Goal: Task Accomplishment & Management: Manage account settings

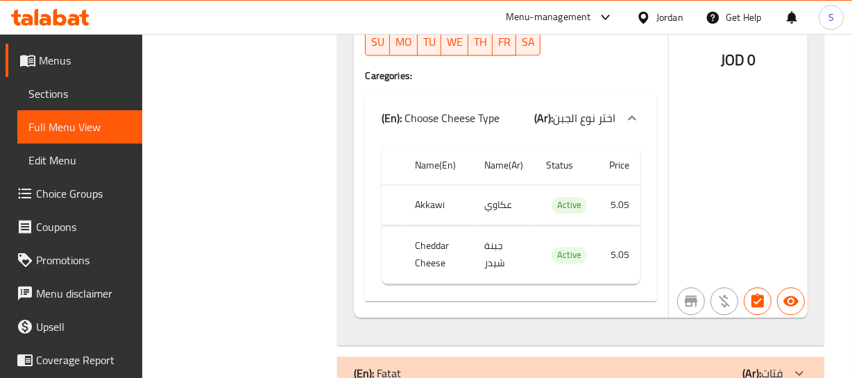
scroll to position [7646, 0]
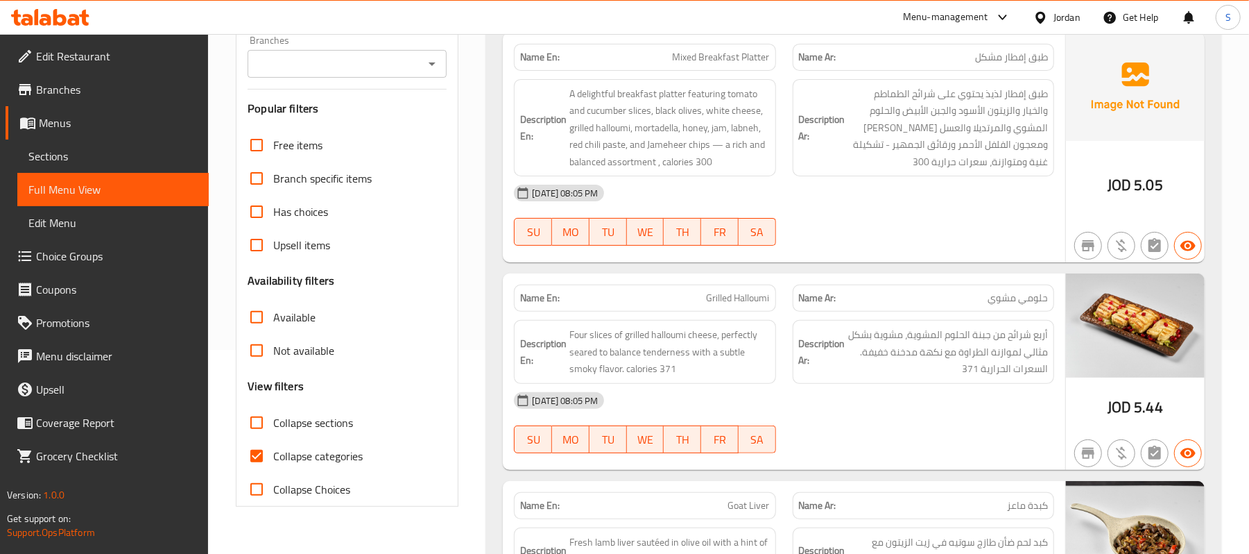
scroll to position [278, 0]
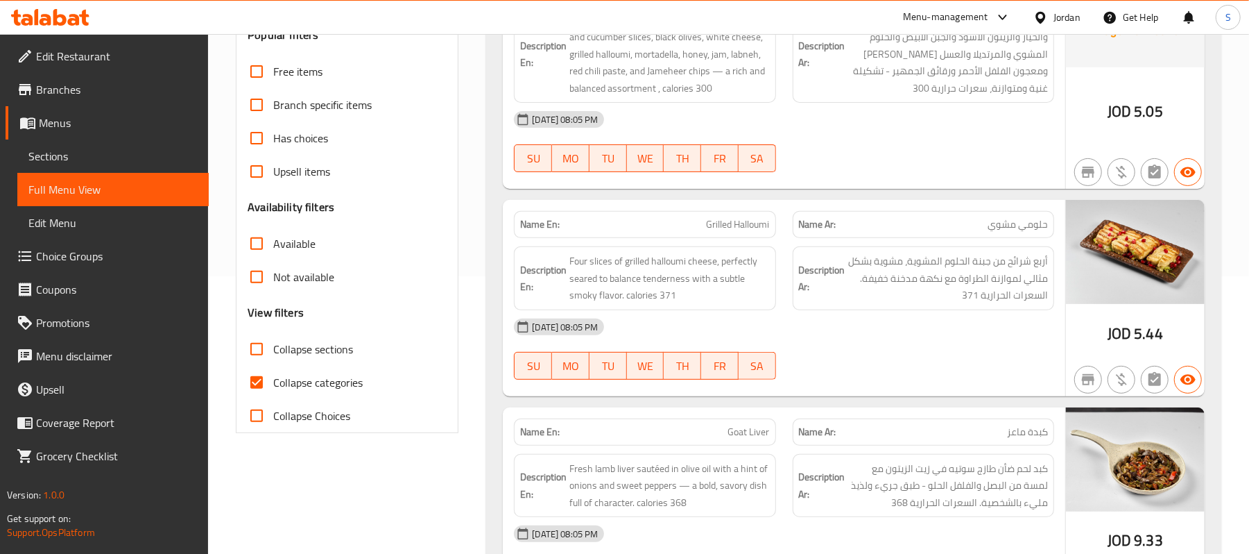
click at [298, 377] on span "Collapse categories" at bounding box center [317, 382] width 89 height 17
click at [273, 377] on input "Collapse categories" at bounding box center [256, 382] width 33 height 33
checkbox input "false"
click at [318, 344] on span "Collapse sections" at bounding box center [313, 349] width 80 height 17
click at [273, 344] on input "Collapse sections" at bounding box center [256, 348] width 33 height 33
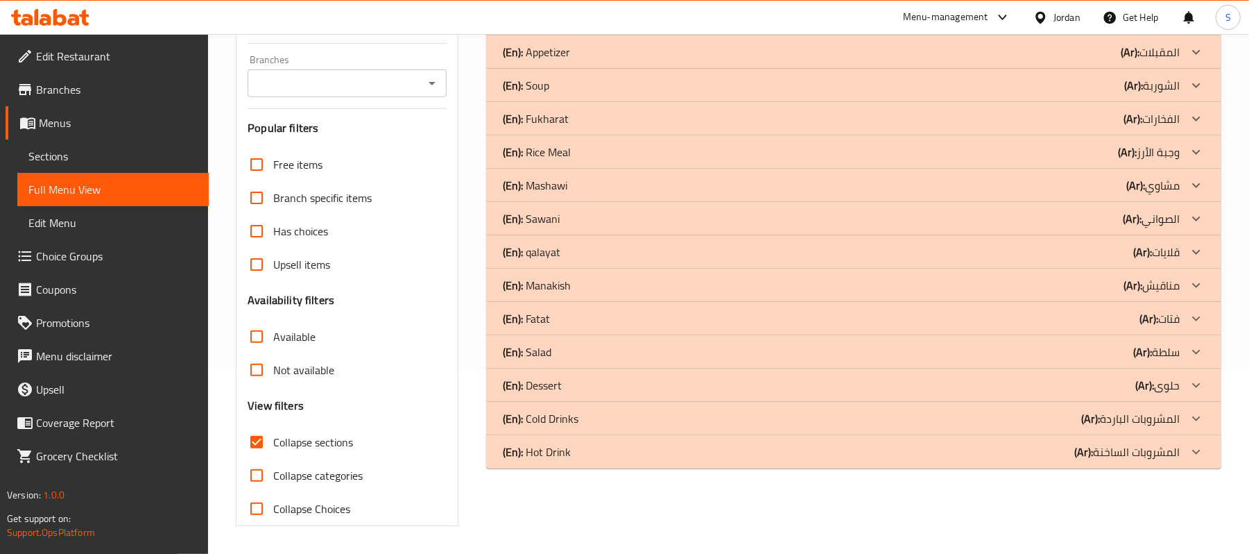
scroll to position [186, 0]
click at [284, 377] on span "Collapse sections" at bounding box center [313, 442] width 80 height 17
click at [273, 377] on input "Collapse sections" at bounding box center [256, 441] width 33 height 33
checkbox input "false"
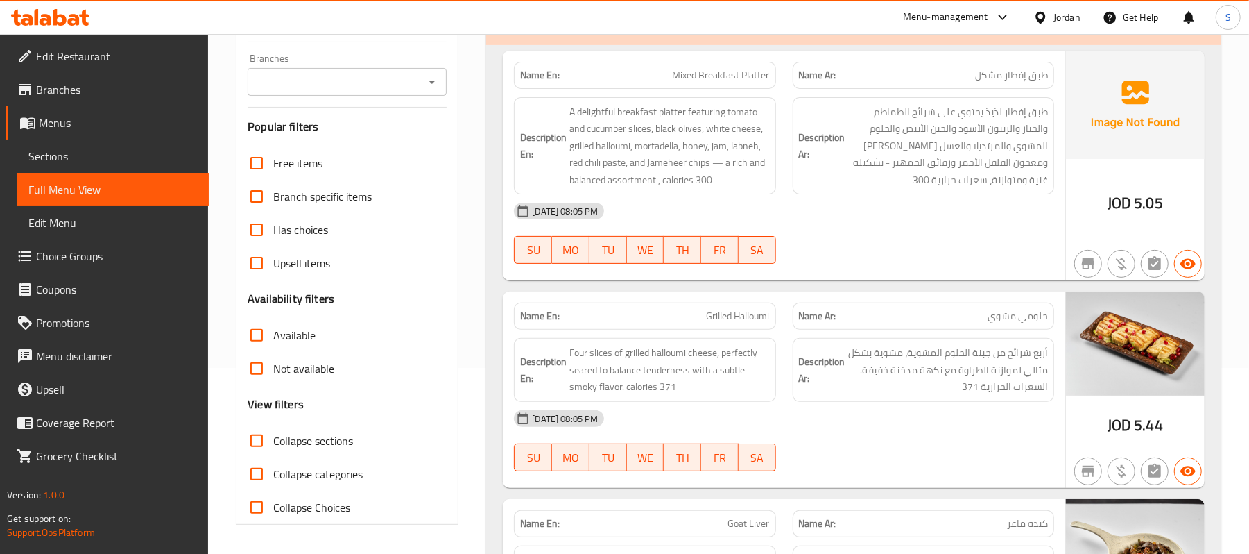
drag, startPoint x: 284, startPoint y: 441, endPoint x: 266, endPoint y: 445, distance: 18.5
click at [282, 377] on span "Collapse sections" at bounding box center [313, 440] width 80 height 17
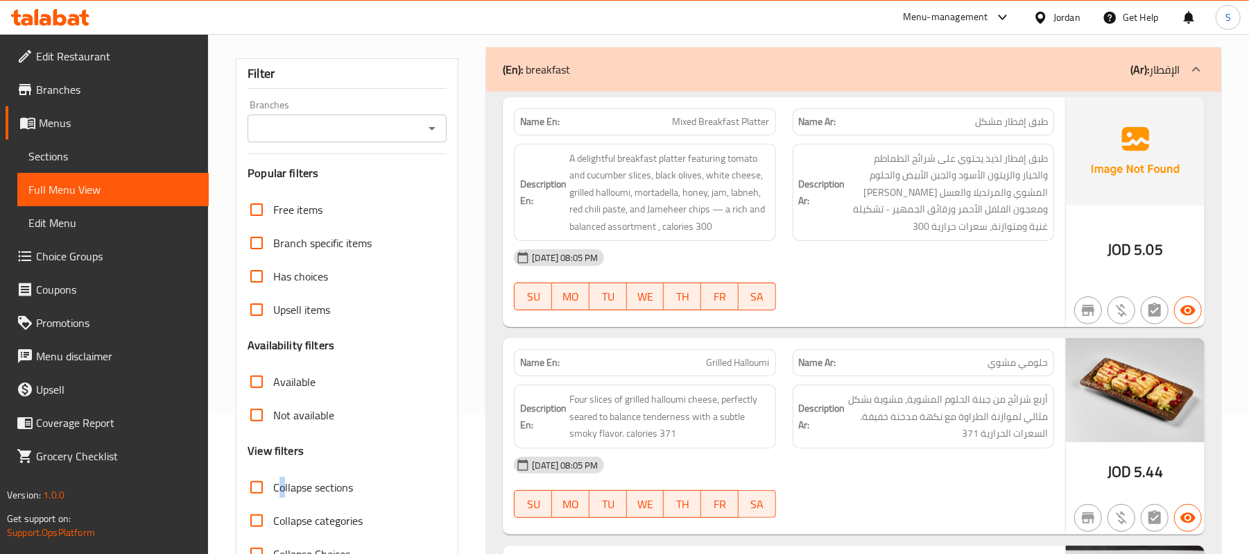
scroll to position [0, 0]
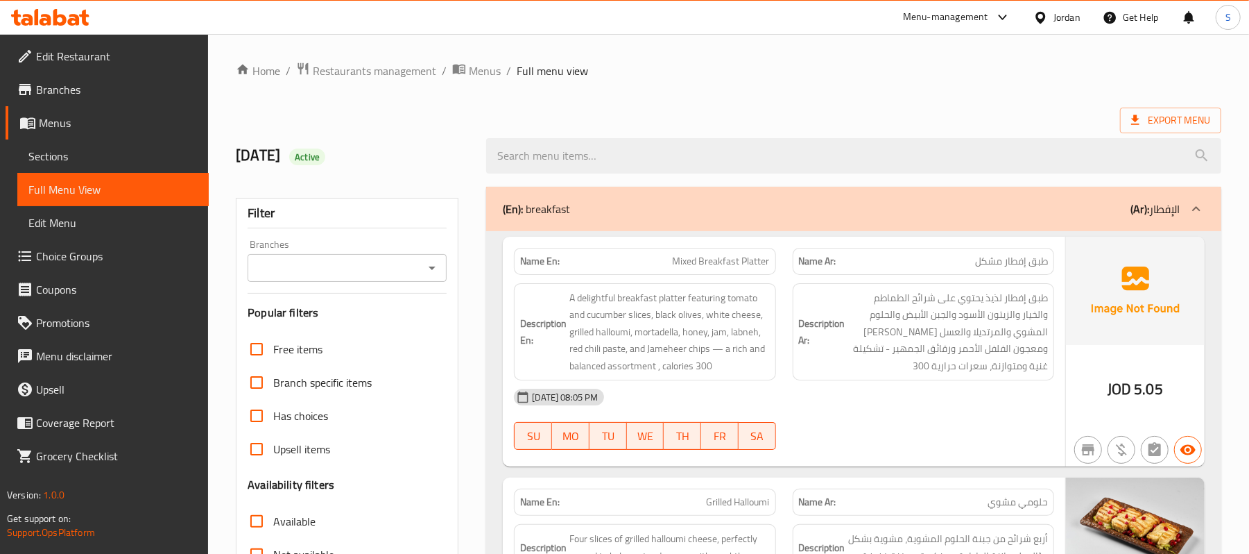
click at [824, 212] on div "(En): breakfast (Ar): الإفطار" at bounding box center [841, 209] width 677 height 17
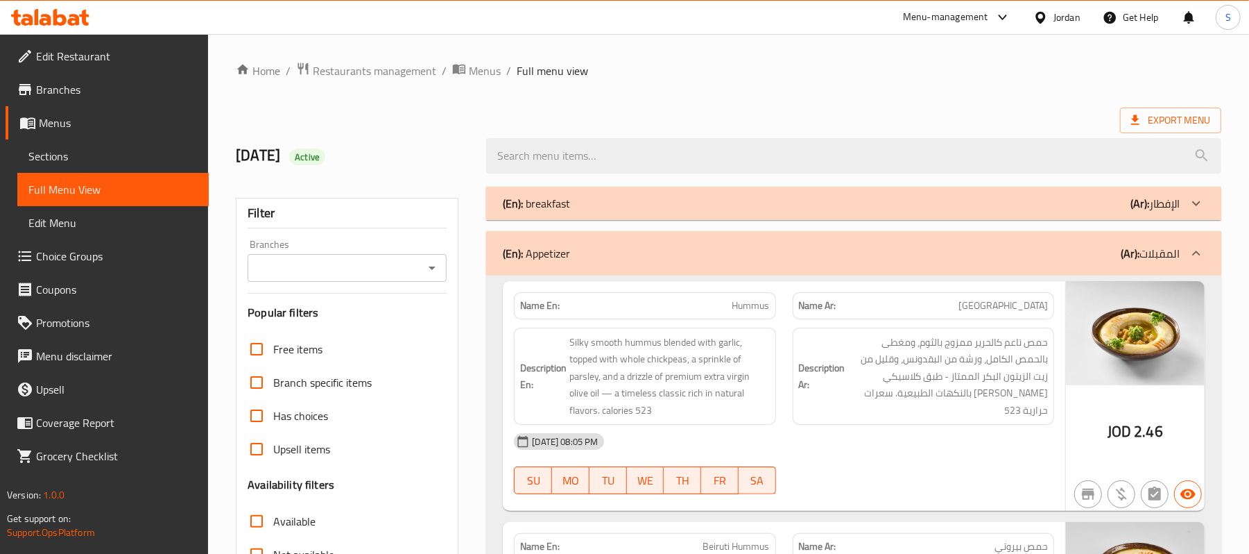
click at [708, 253] on div "(En): Appetizer (Ar): المقبلات" at bounding box center [841, 253] width 677 height 17
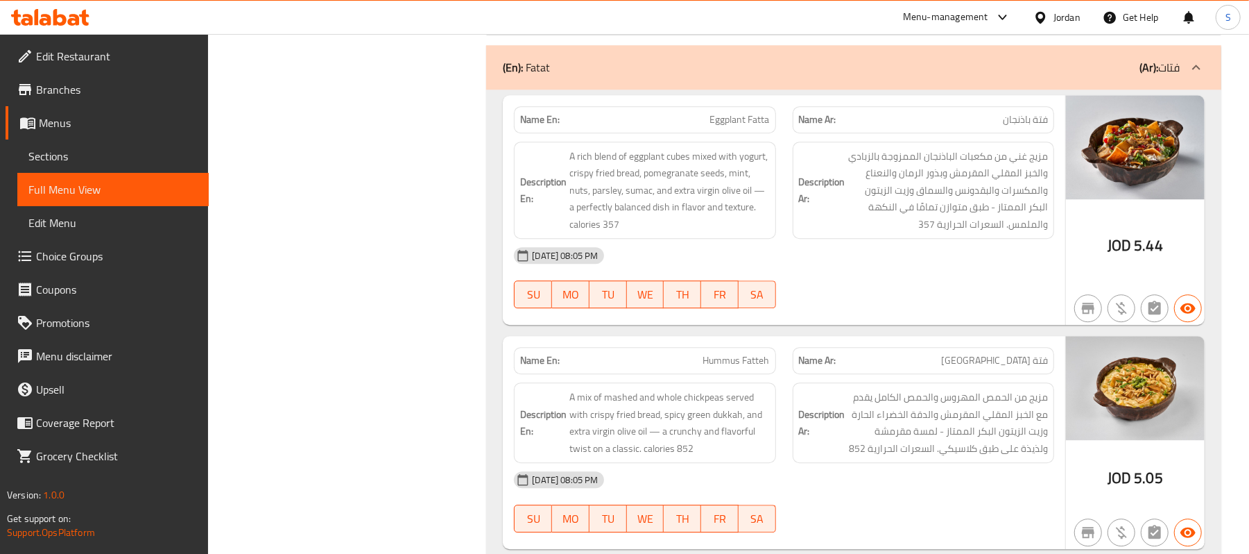
scroll to position [17668, 0]
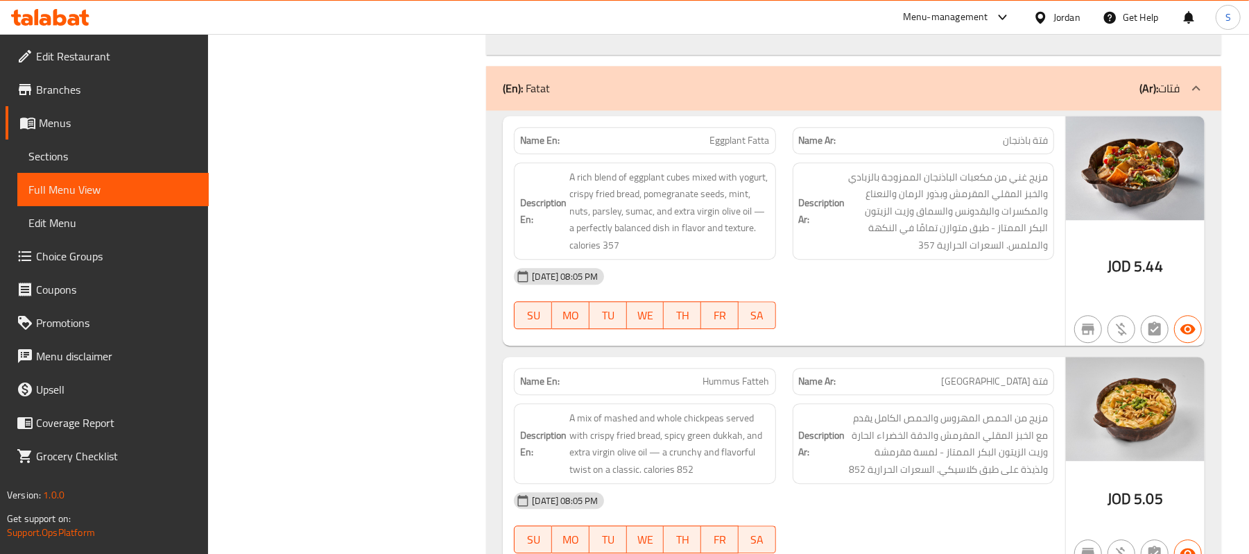
click at [748, 96] on div "(En): Fatat (Ar): فتات" at bounding box center [841, 88] width 677 height 17
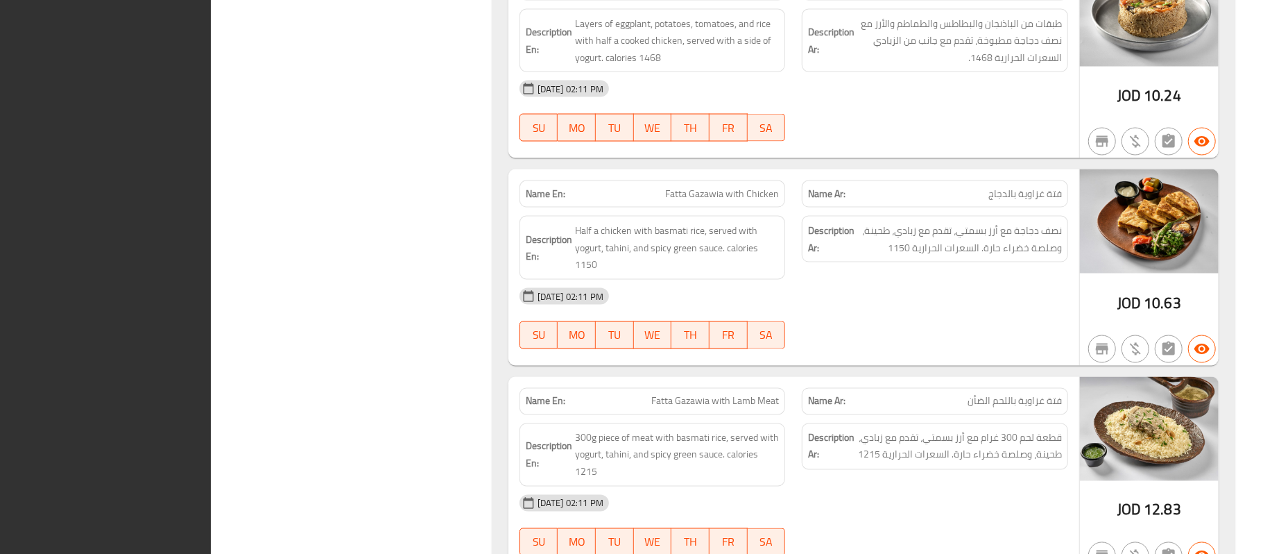
scroll to position [5789, 0]
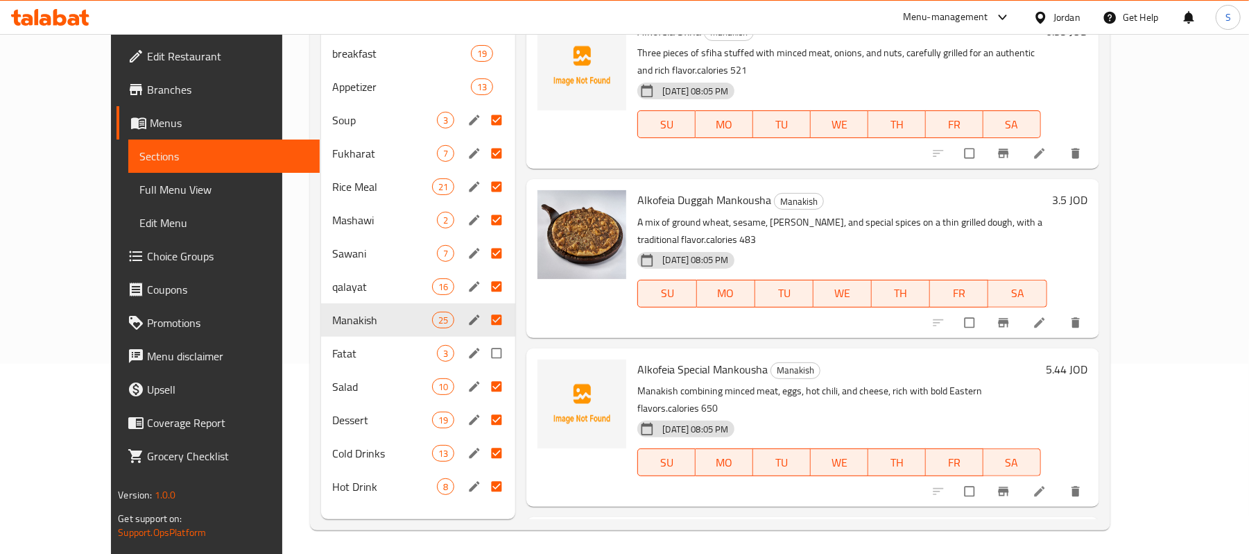
scroll to position [195, 0]
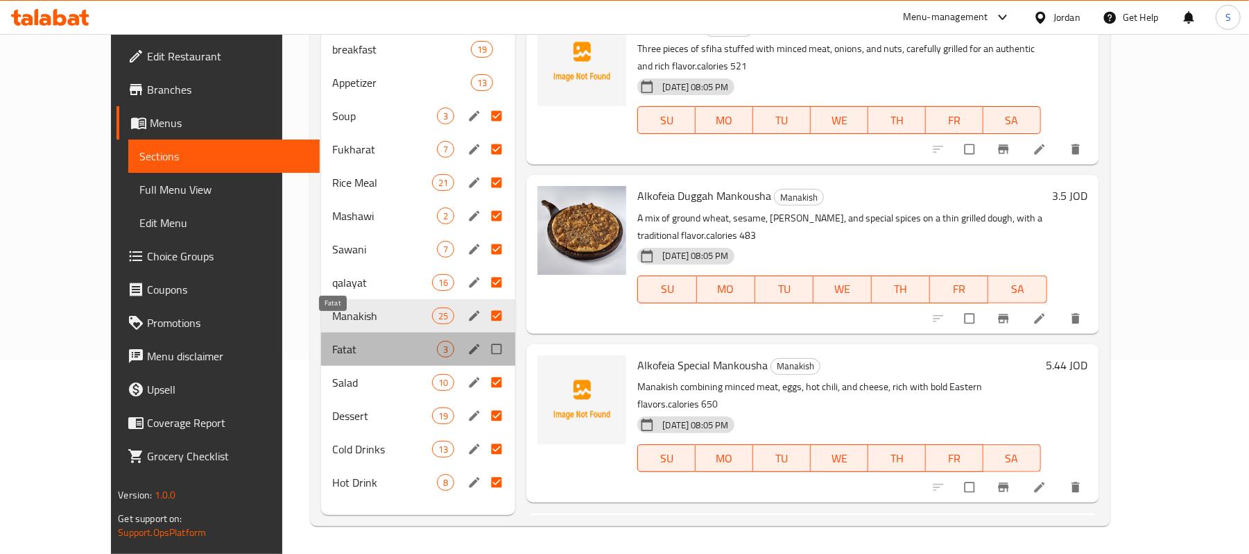
click at [332, 341] on span "Fatat" at bounding box center [384, 349] width 105 height 17
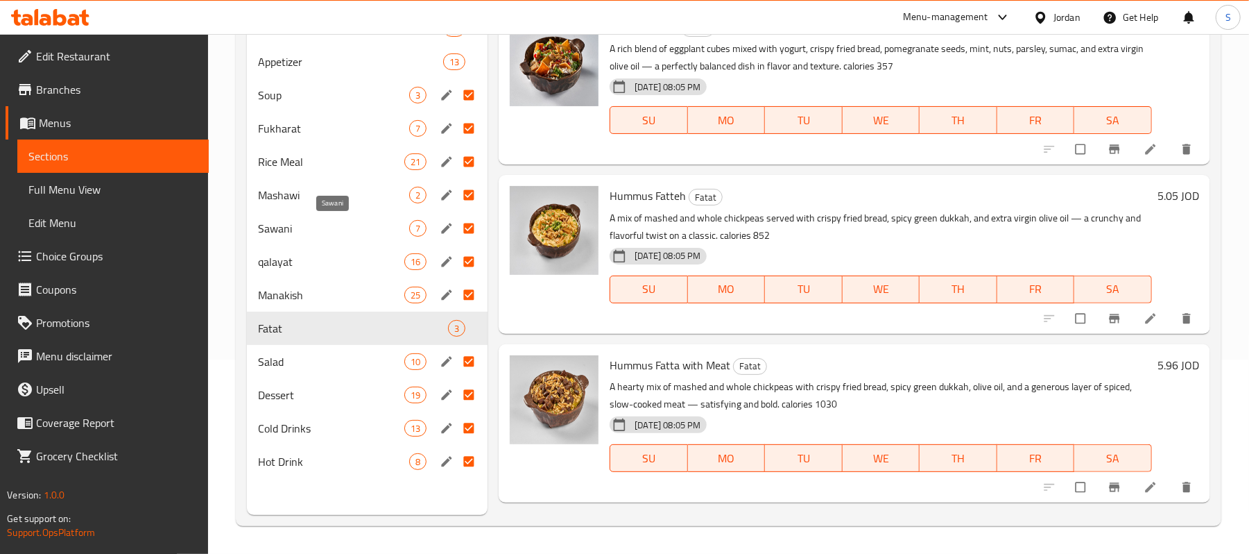
click at [309, 220] on span "Sawani" at bounding box center [333, 228] width 151 height 17
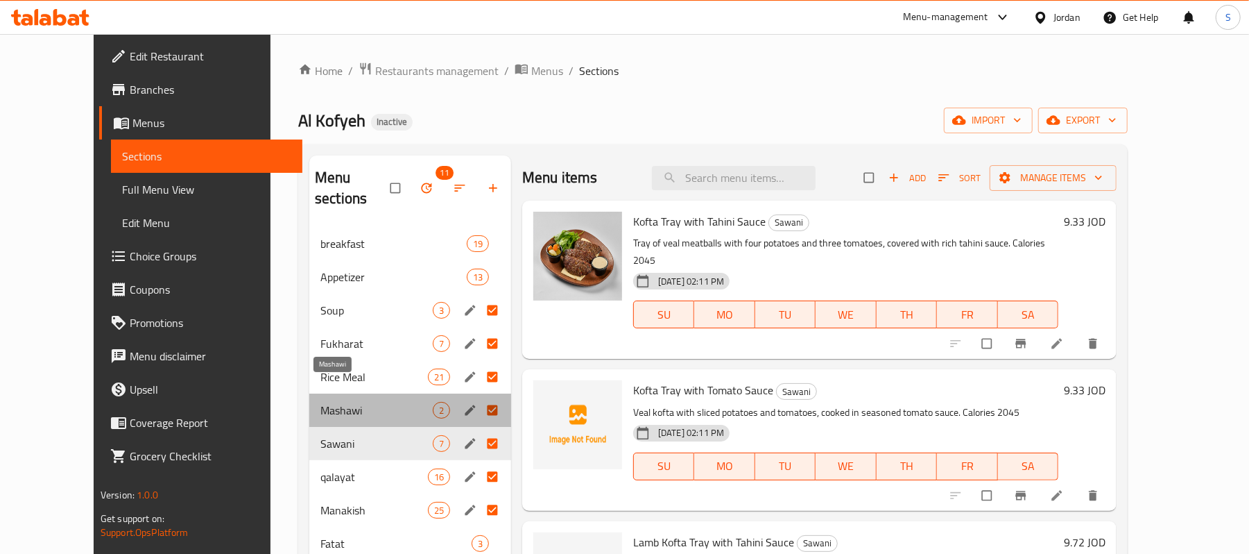
click at [321, 377] on span "Mashawi" at bounding box center [377, 410] width 112 height 17
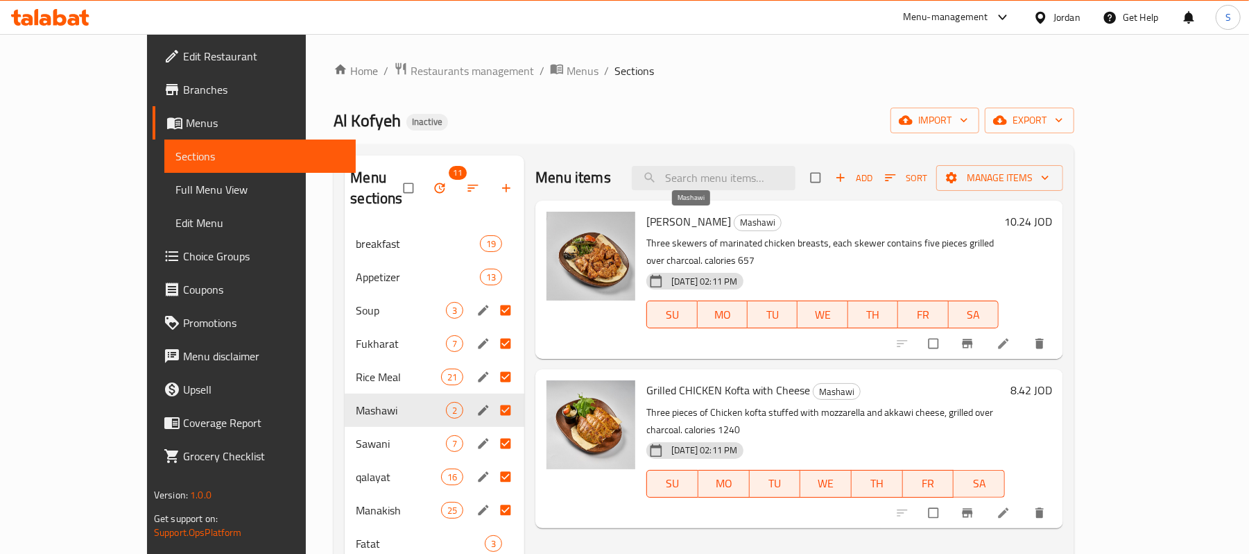
click at [735, 222] on span "Mashawi" at bounding box center [758, 222] width 46 height 16
copy span "Mashawi"
click at [839, 295] on div "SU MO TU WE TH FR SA" at bounding box center [823, 314] width 364 height 39
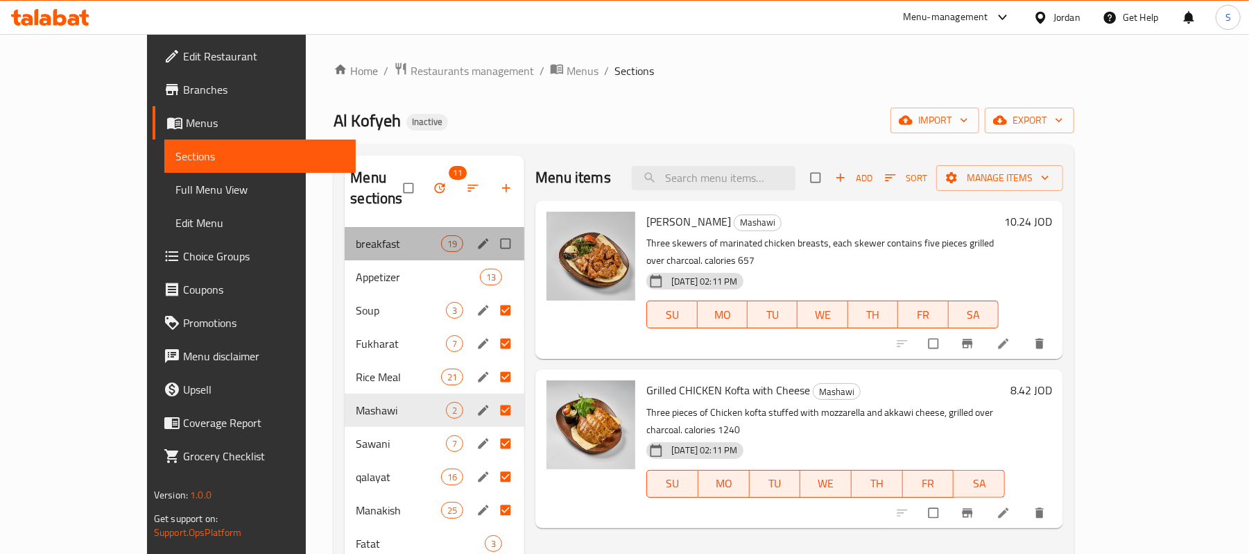
click at [345, 227] on div "breakfast 19" at bounding box center [435, 243] width 180 height 33
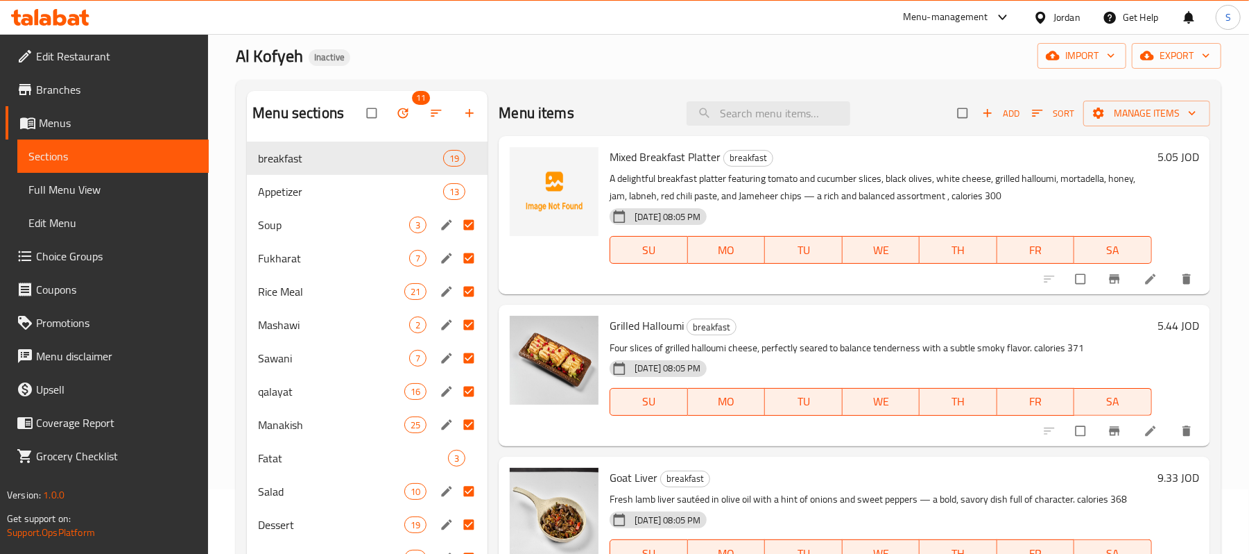
scroll to position [92, 0]
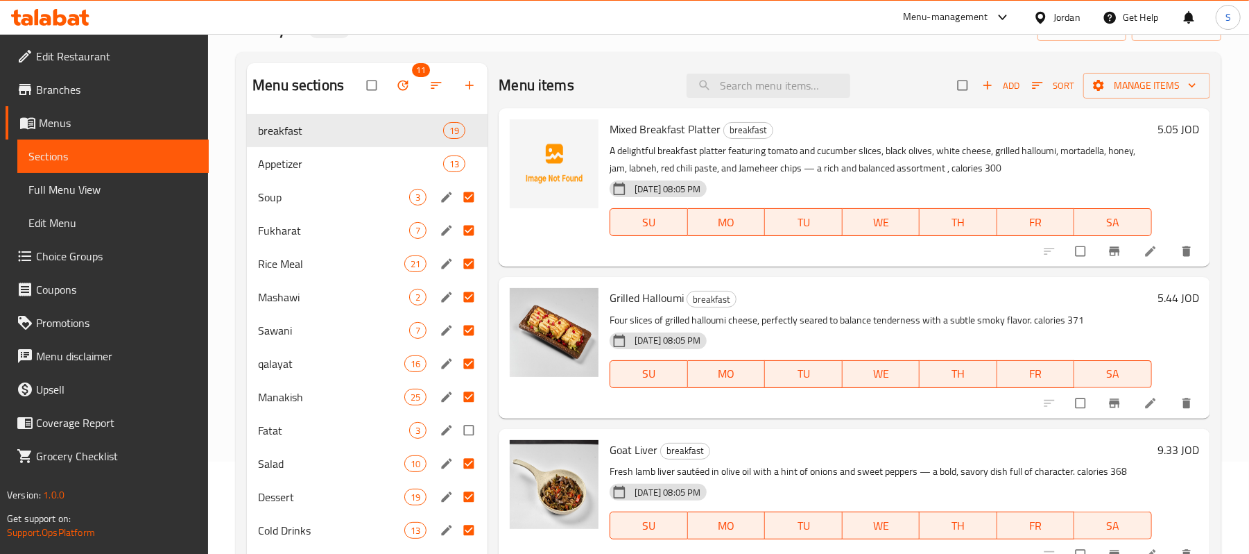
click at [323, 377] on div "Fatat 3" at bounding box center [367, 429] width 241 height 33
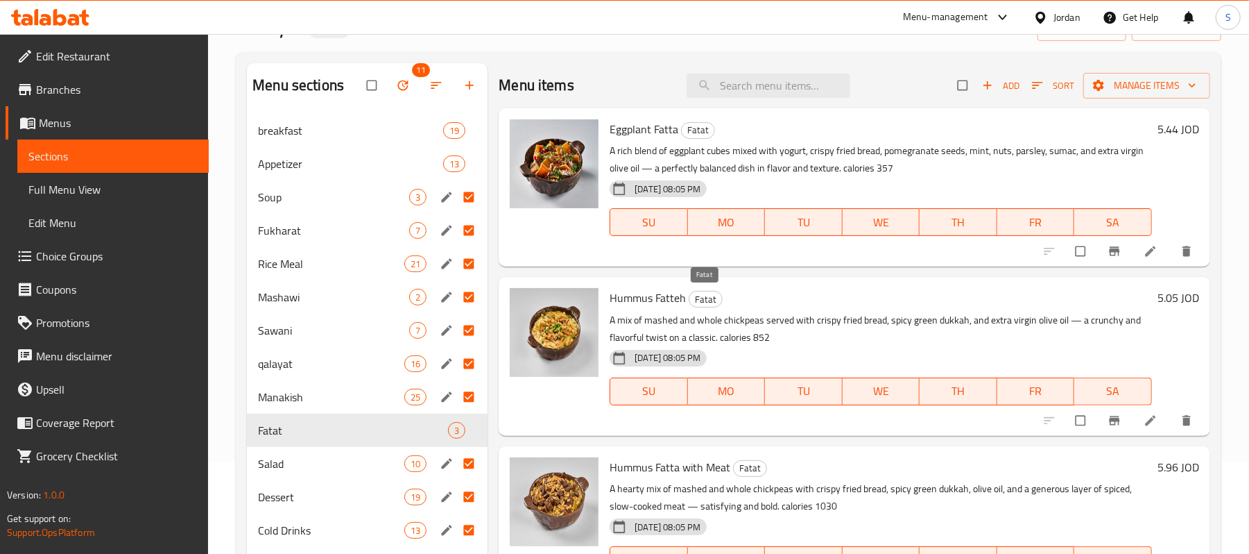
click at [700, 301] on span "Fatat" at bounding box center [706, 299] width 33 height 16
copy span "Fatat"
click at [298, 122] on span "breakfast" at bounding box center [331, 130] width 146 height 17
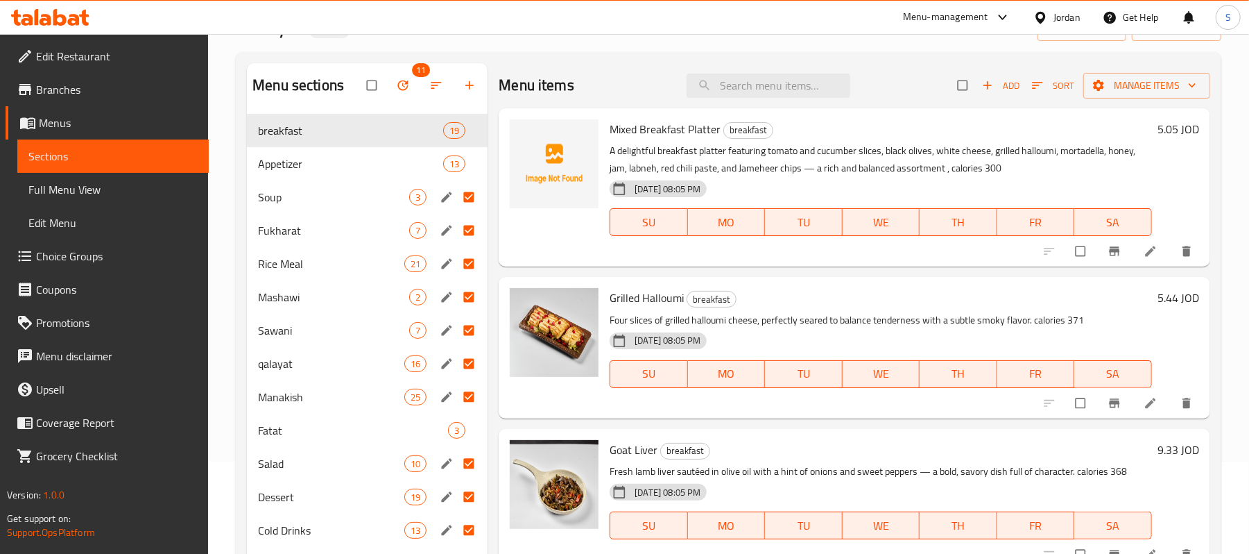
click at [717, 148] on p "A delightful breakfast platter featuring tomato and cucumber slices, black oliv…" at bounding box center [881, 159] width 543 height 35
click at [737, 134] on span "breakfast" at bounding box center [748, 130] width 49 height 16
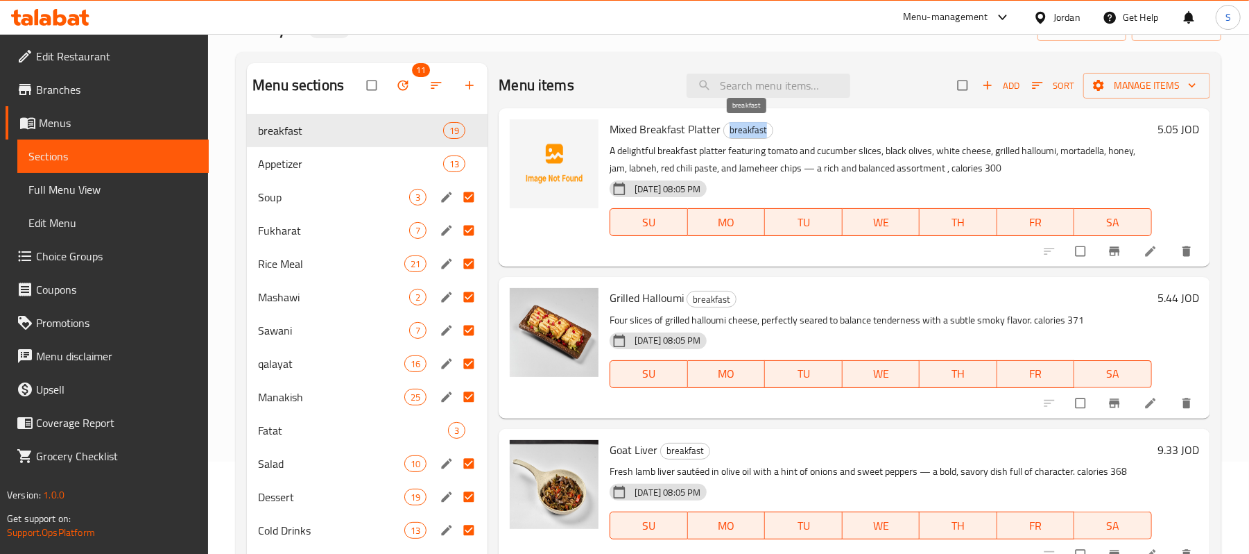
copy span "breakfast"
drag, startPoint x: 292, startPoint y: 167, endPoint x: 309, endPoint y: 167, distance: 17.3
click at [292, 167] on span "Appetizer" at bounding box center [331, 163] width 146 height 17
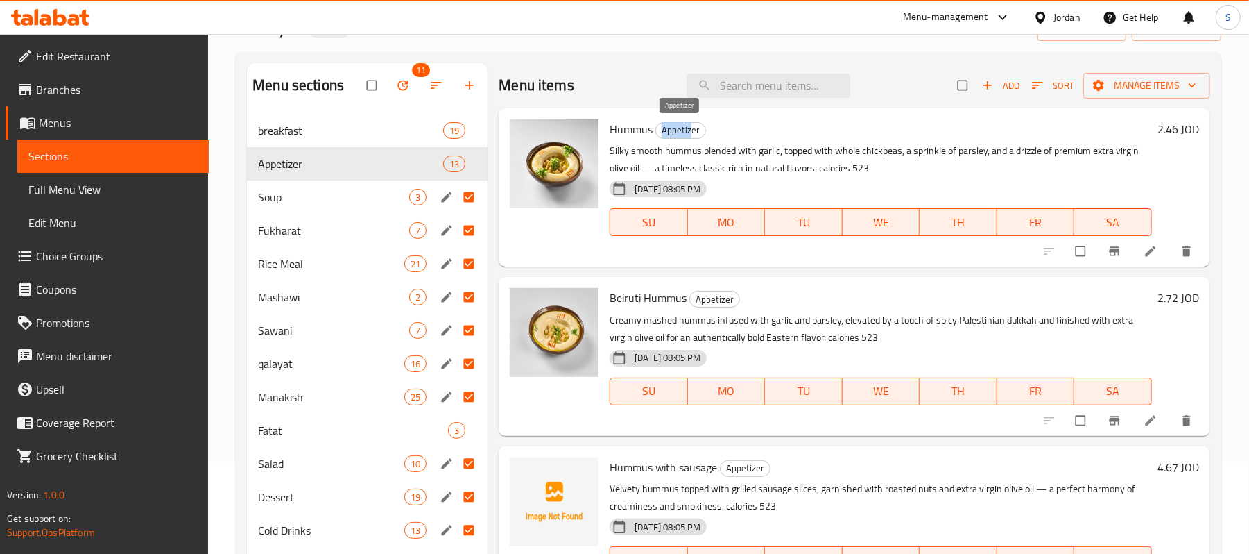
click at [690, 123] on div "Appetizer" at bounding box center [681, 130] width 51 height 17
click at [690, 123] on span "Appetizer" at bounding box center [680, 130] width 49 height 16
click at [681, 134] on span "Appetizer" at bounding box center [680, 130] width 49 height 16
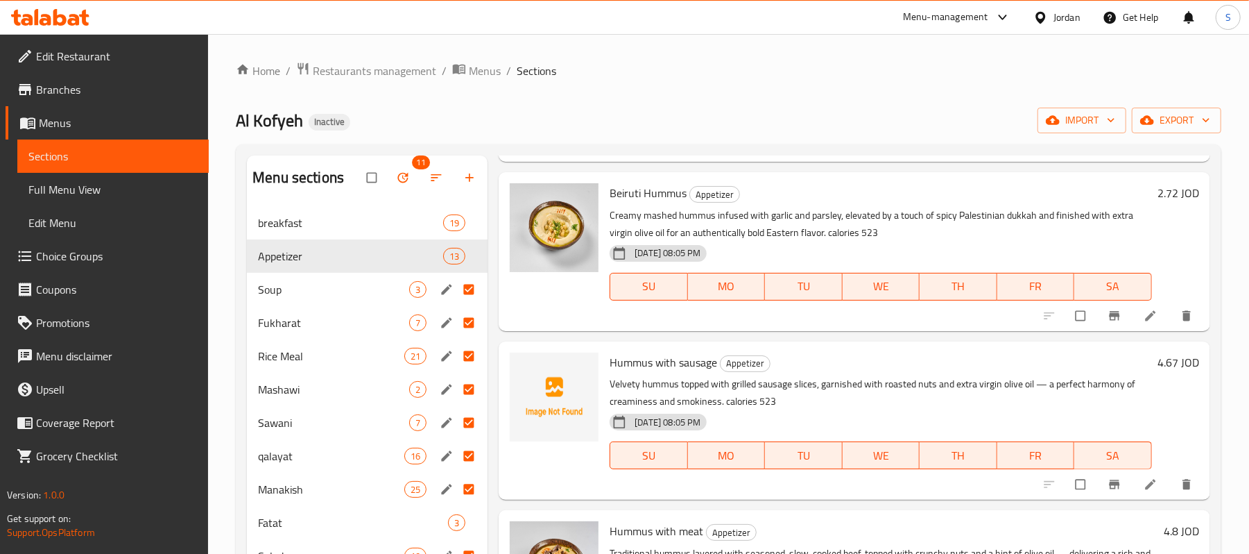
scroll to position [278, 0]
